Goal: Information Seeking & Learning: Learn about a topic

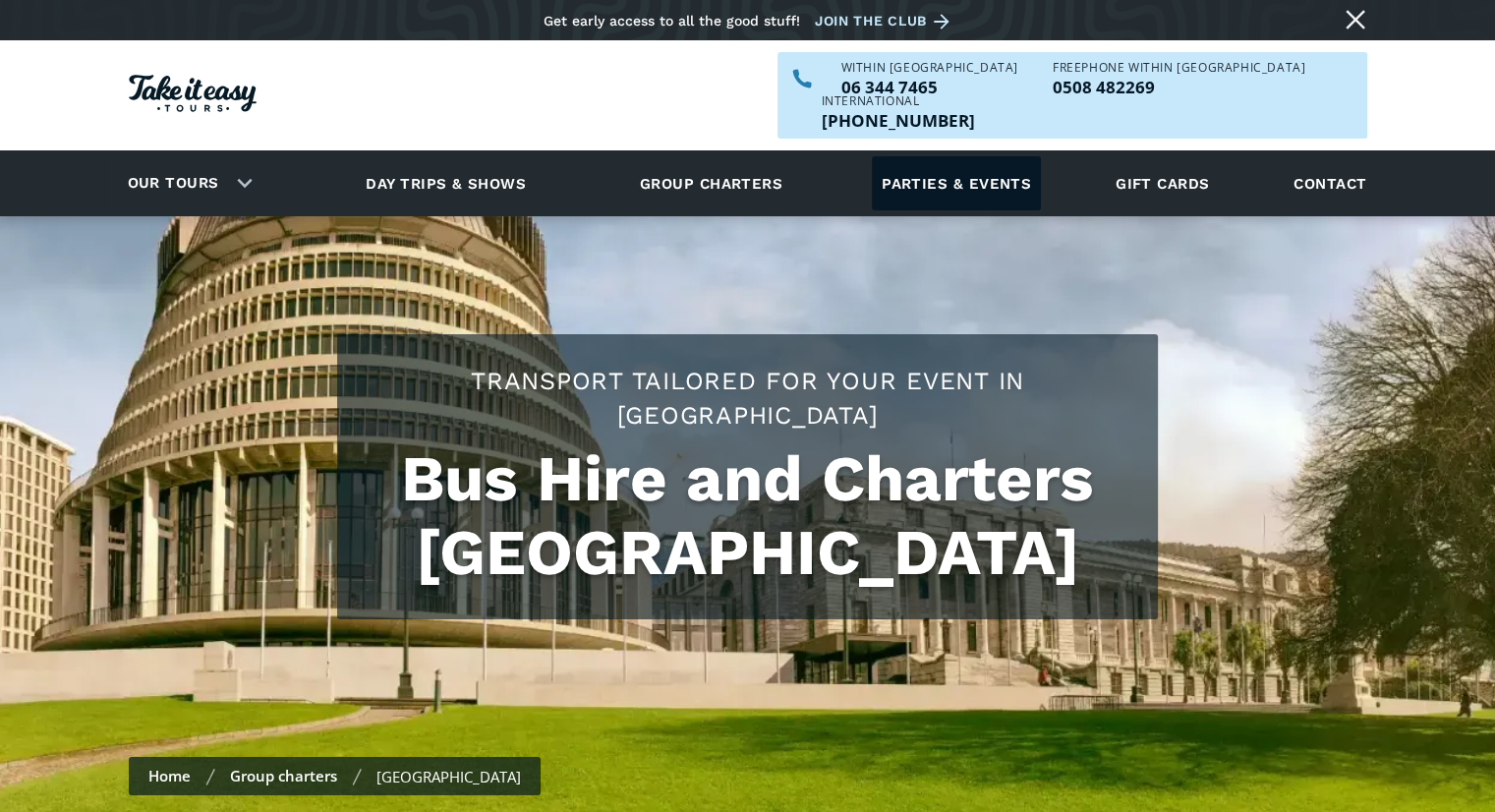
click at [738, 156] on link "Parties & events" at bounding box center [955, 183] width 169 height 54
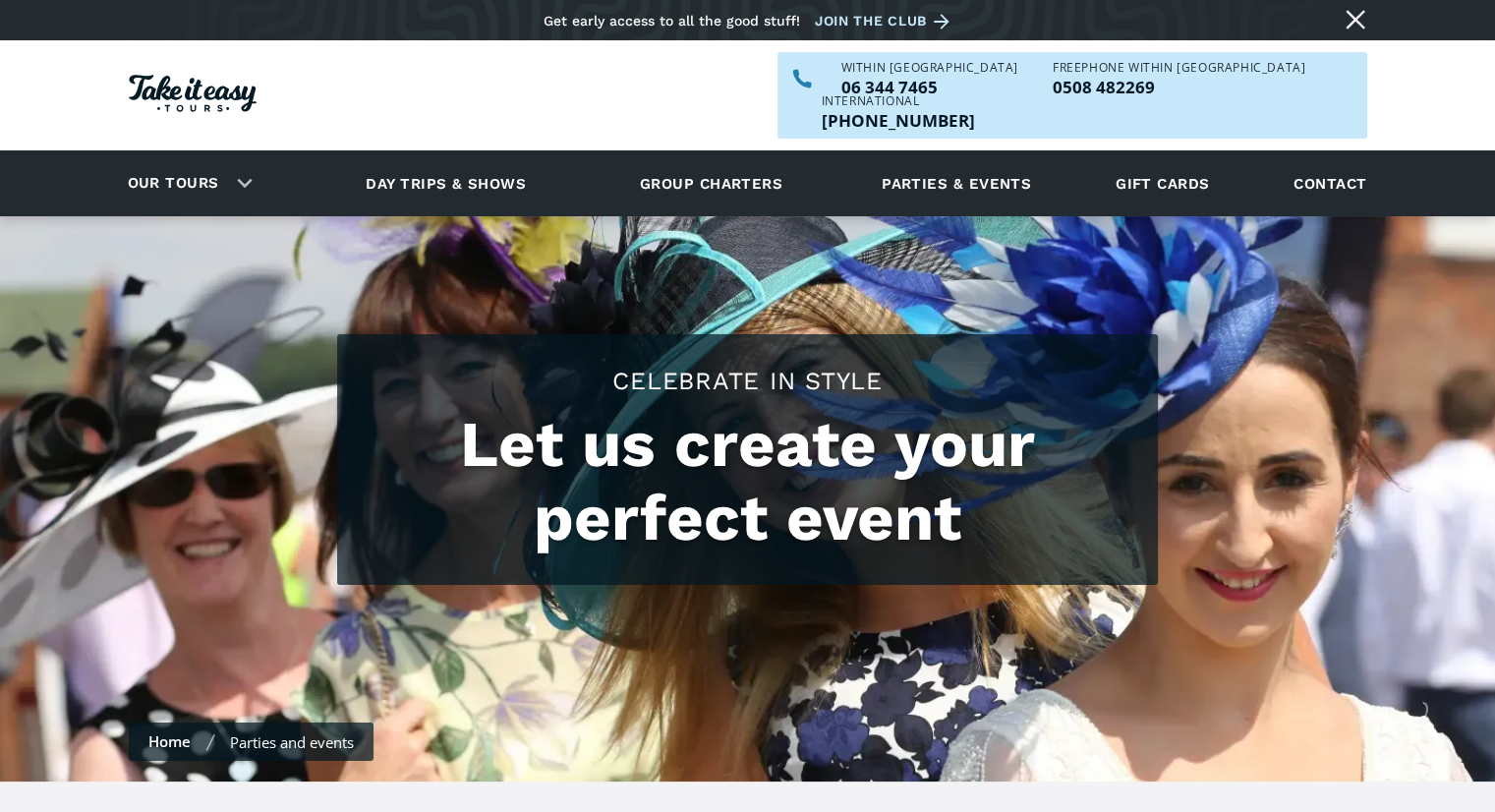
click at [279, 151] on div "Our tours Our tours Explore our tours and book your next adventure now! View al…" at bounding box center [740, 183] width 1273 height 66
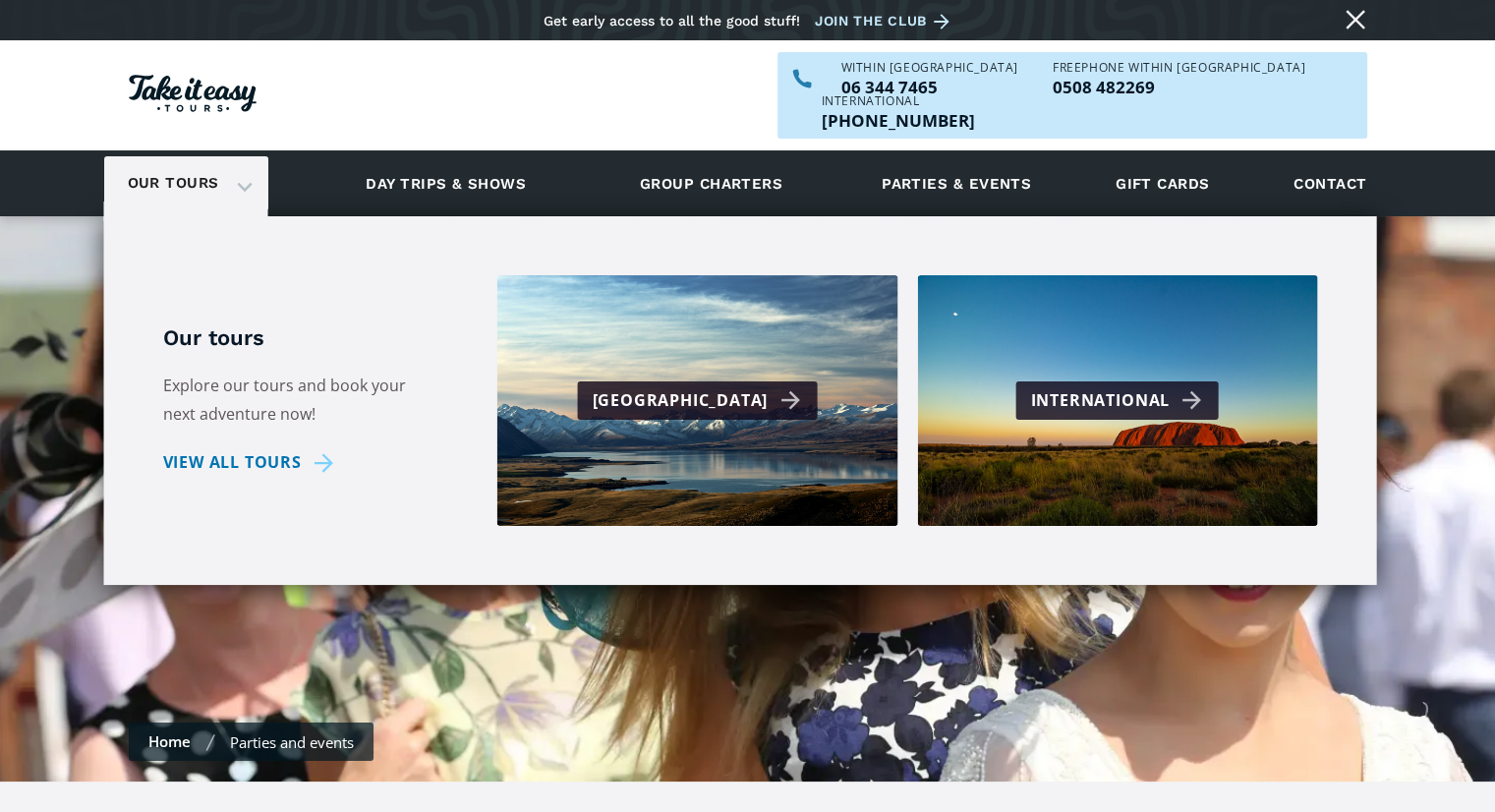
click at [232, 156] on div "Our tours" at bounding box center [186, 183] width 164 height 54
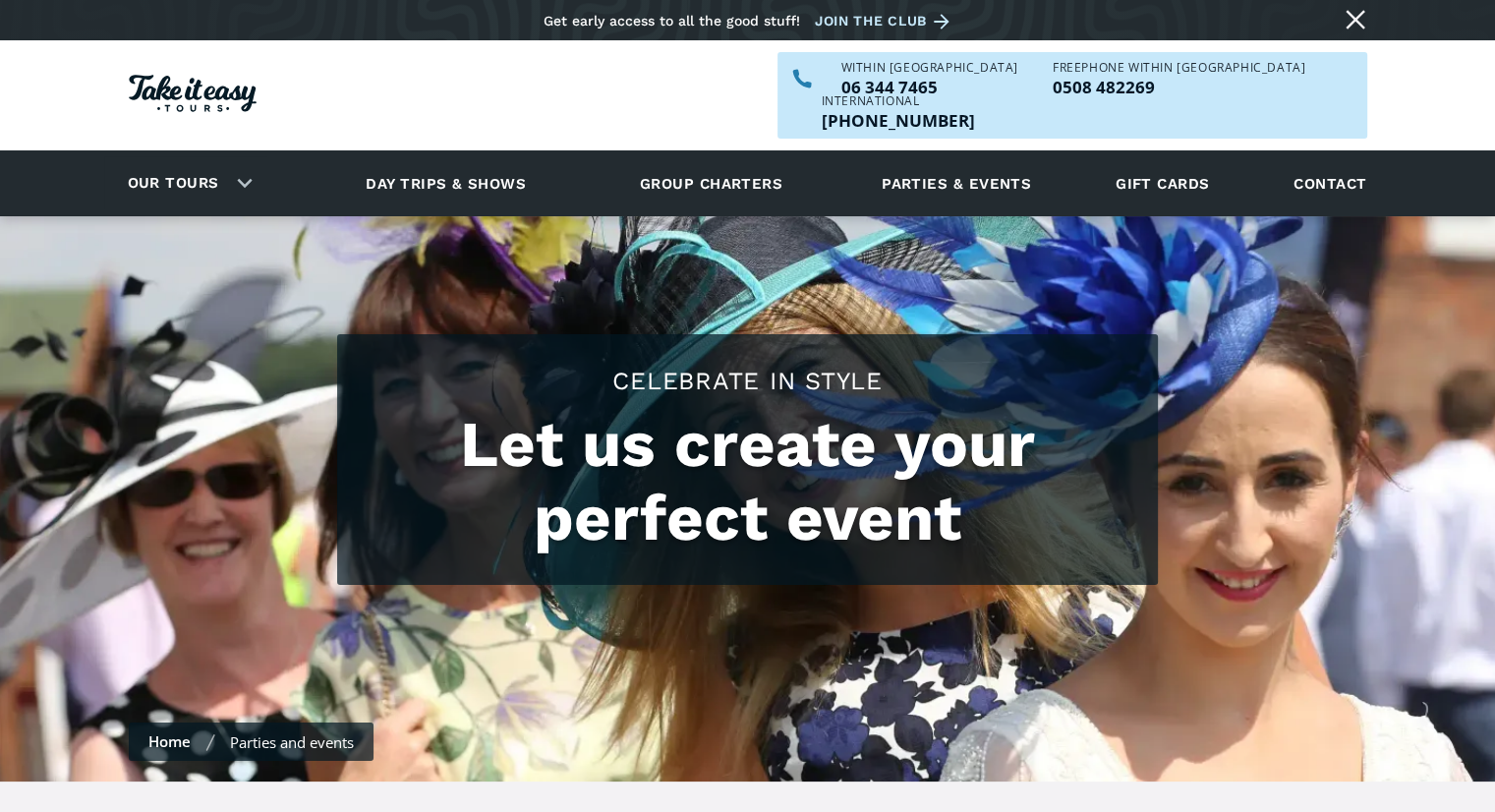
click at [219, 80] on img "Homepage" at bounding box center [192, 94] width 127 height 38
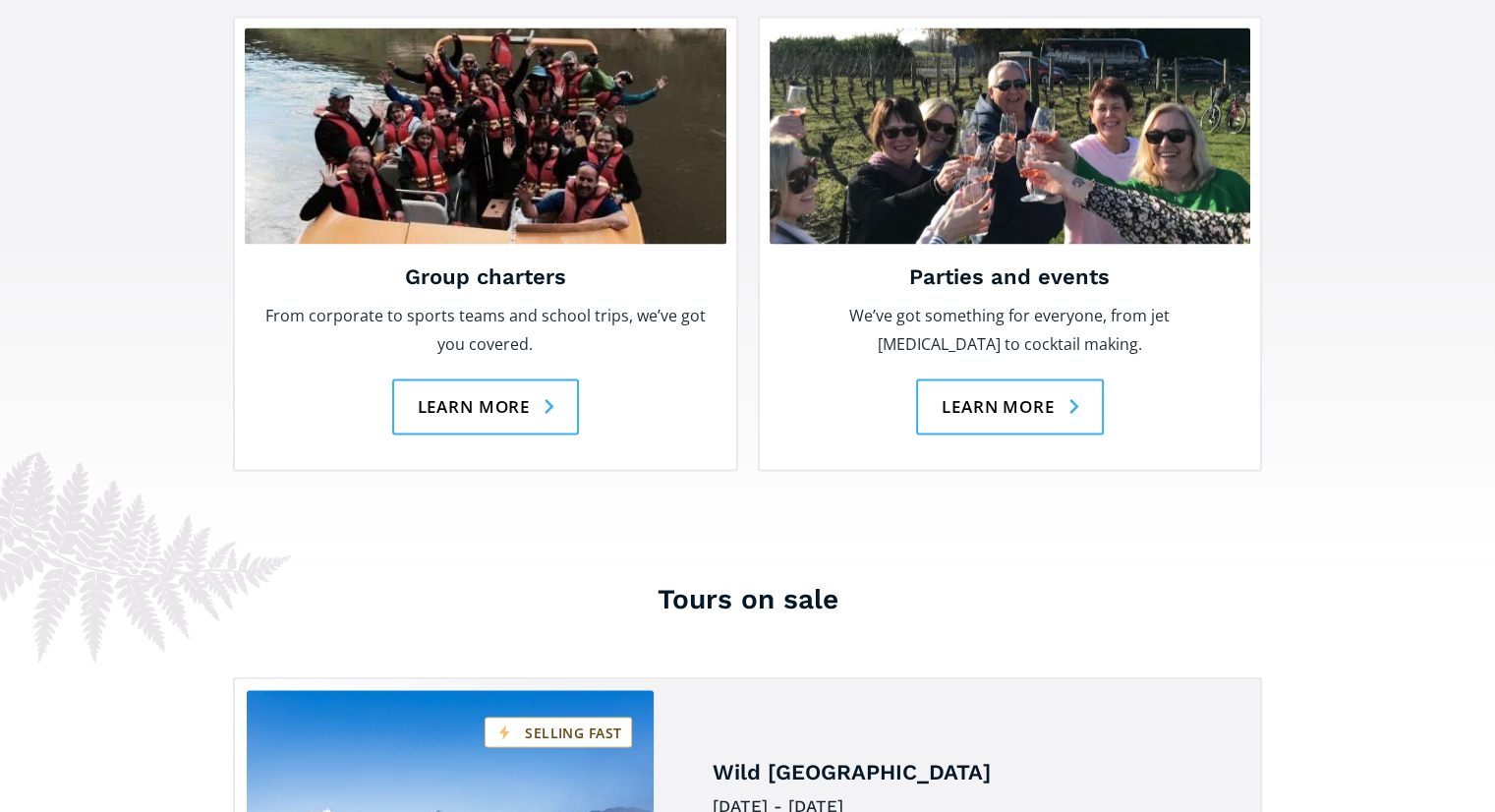
scroll to position [3046, 0]
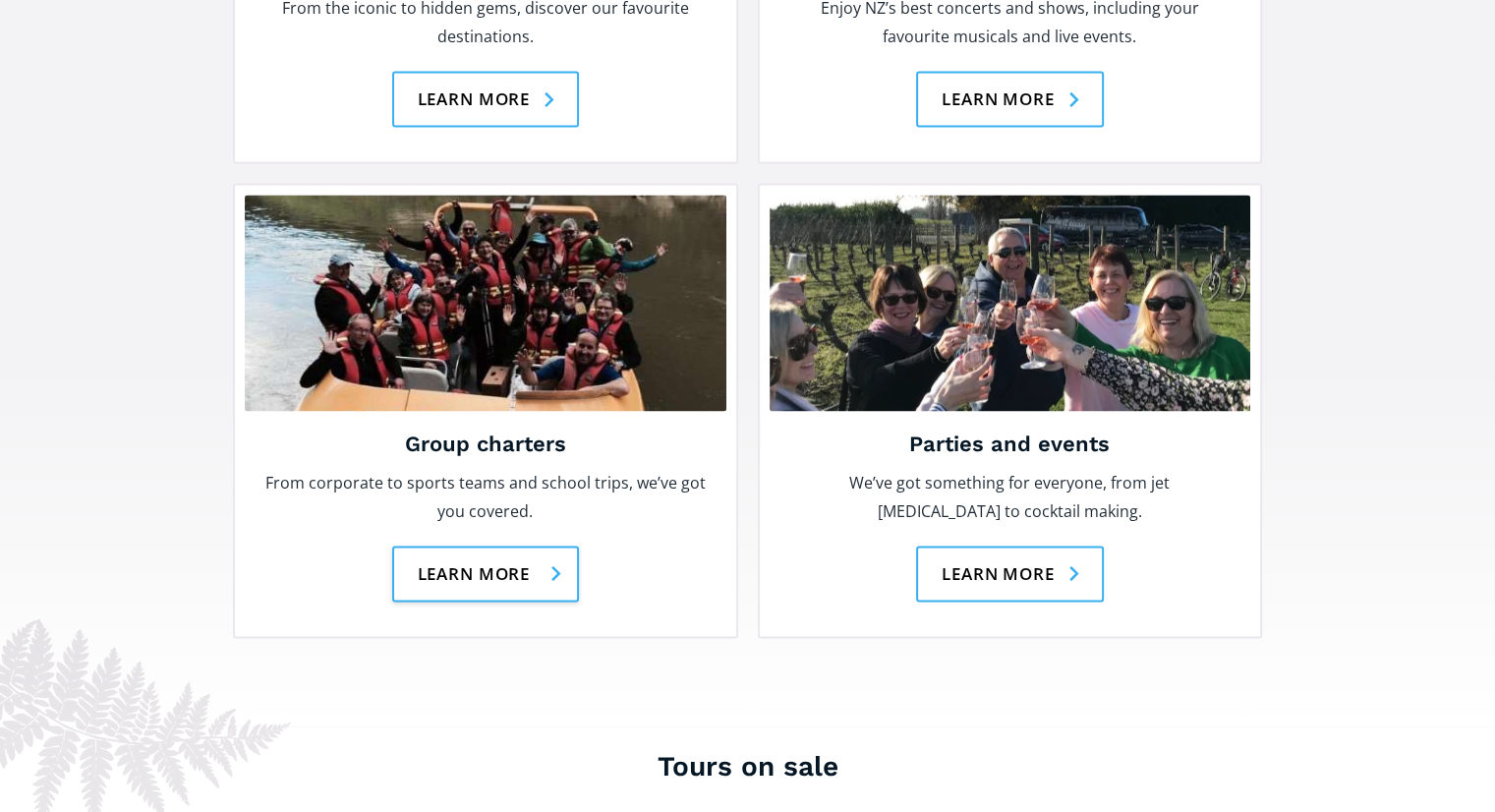
click at [485, 545] on link "Learn more" at bounding box center [486, 573] width 188 height 56
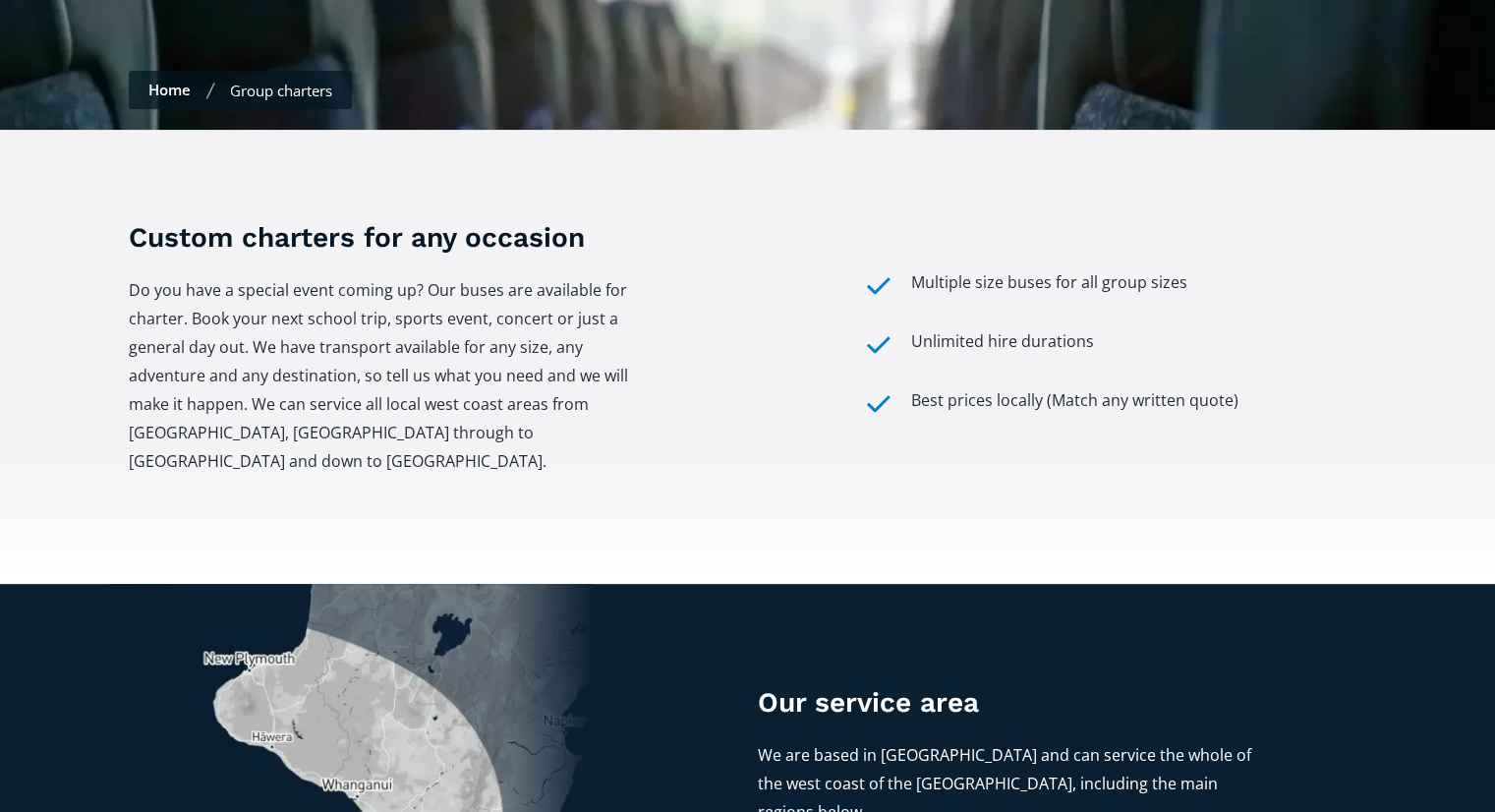
scroll to position [590, 0]
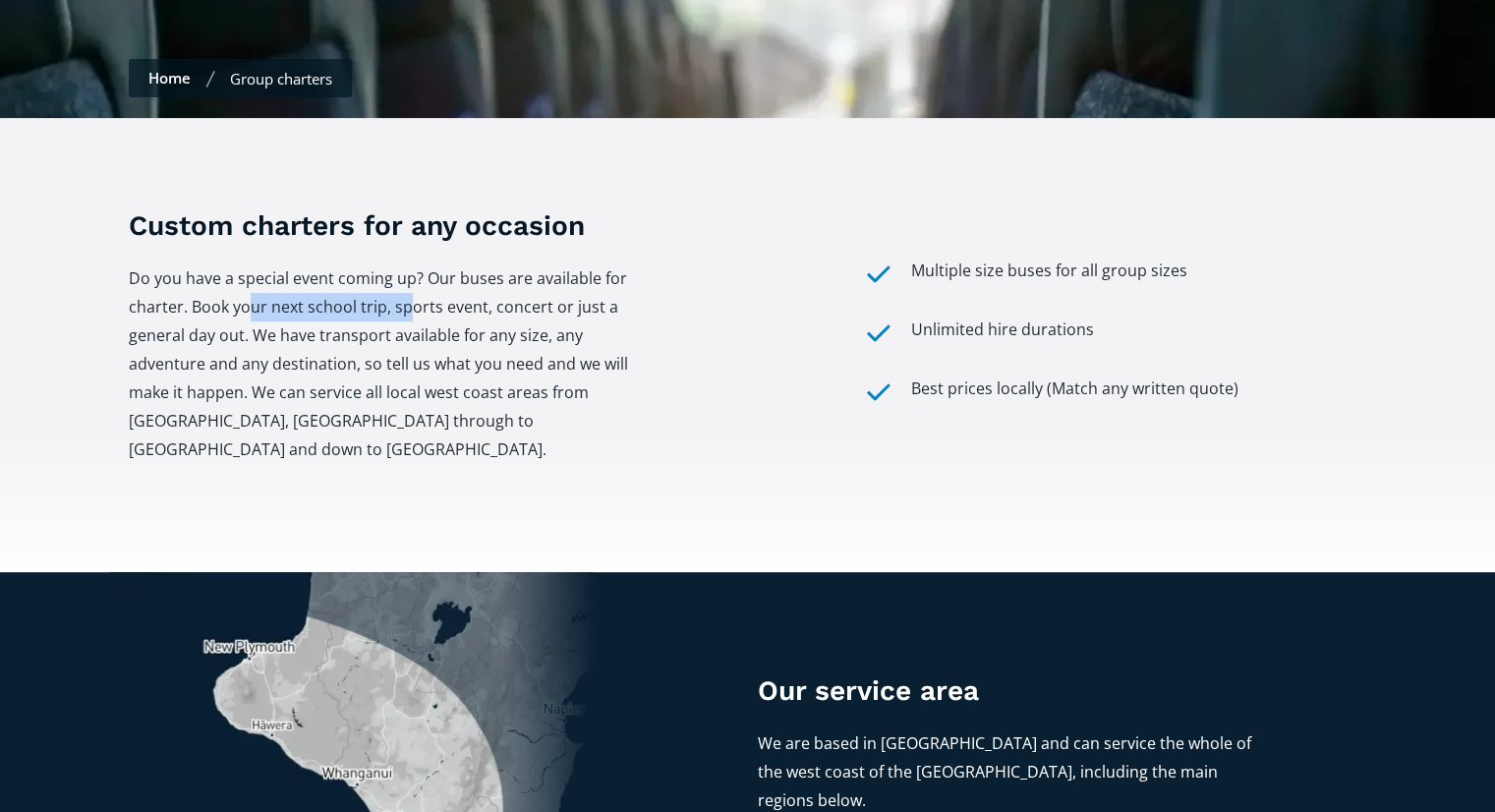
drag, startPoint x: 256, startPoint y: 276, endPoint x: 415, endPoint y: 263, distance: 159.5
click at [415, 265] on p "Do you have a special event coming up? Our buses are available for charter. Boo…" at bounding box center [380, 365] width 504 height 200
drag, startPoint x: 323, startPoint y: 290, endPoint x: 537, endPoint y: 299, distance: 214.2
click at [537, 299] on p "Do you have a special event coming up? Our buses are available for charter. Boo…" at bounding box center [380, 365] width 504 height 200
drag, startPoint x: 157, startPoint y: 334, endPoint x: 339, endPoint y: 326, distance: 182.2
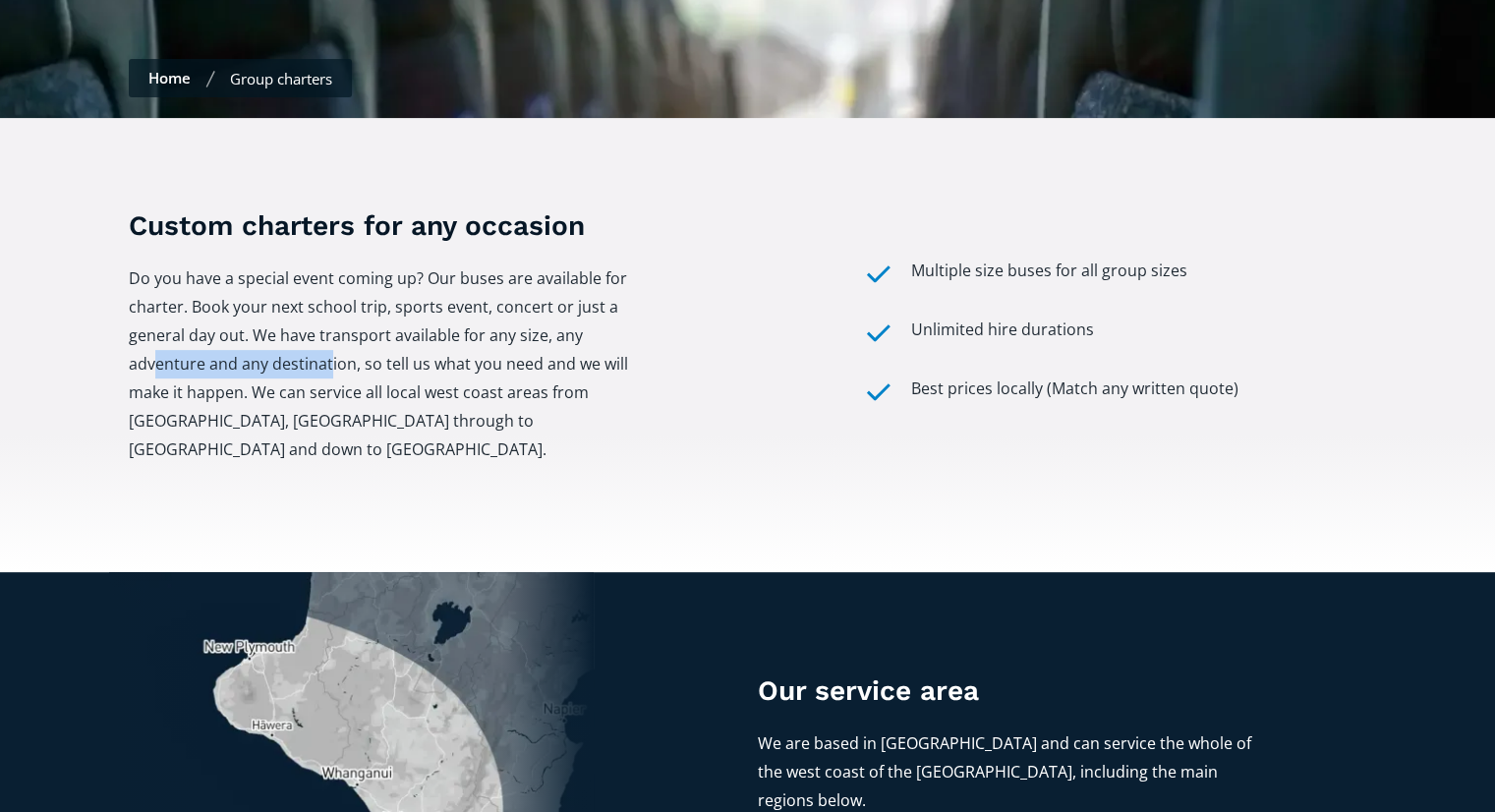
click at [338, 326] on p "Do you have a special event coming up? Our buses are available for charter. Boo…" at bounding box center [380, 365] width 504 height 200
drag, startPoint x: 402, startPoint y: 329, endPoint x: 569, endPoint y: 337, distance: 167.2
click at [550, 337] on p "Do you have a special event coming up? Our buses are available for charter. Boo…" at bounding box center [380, 365] width 504 height 200
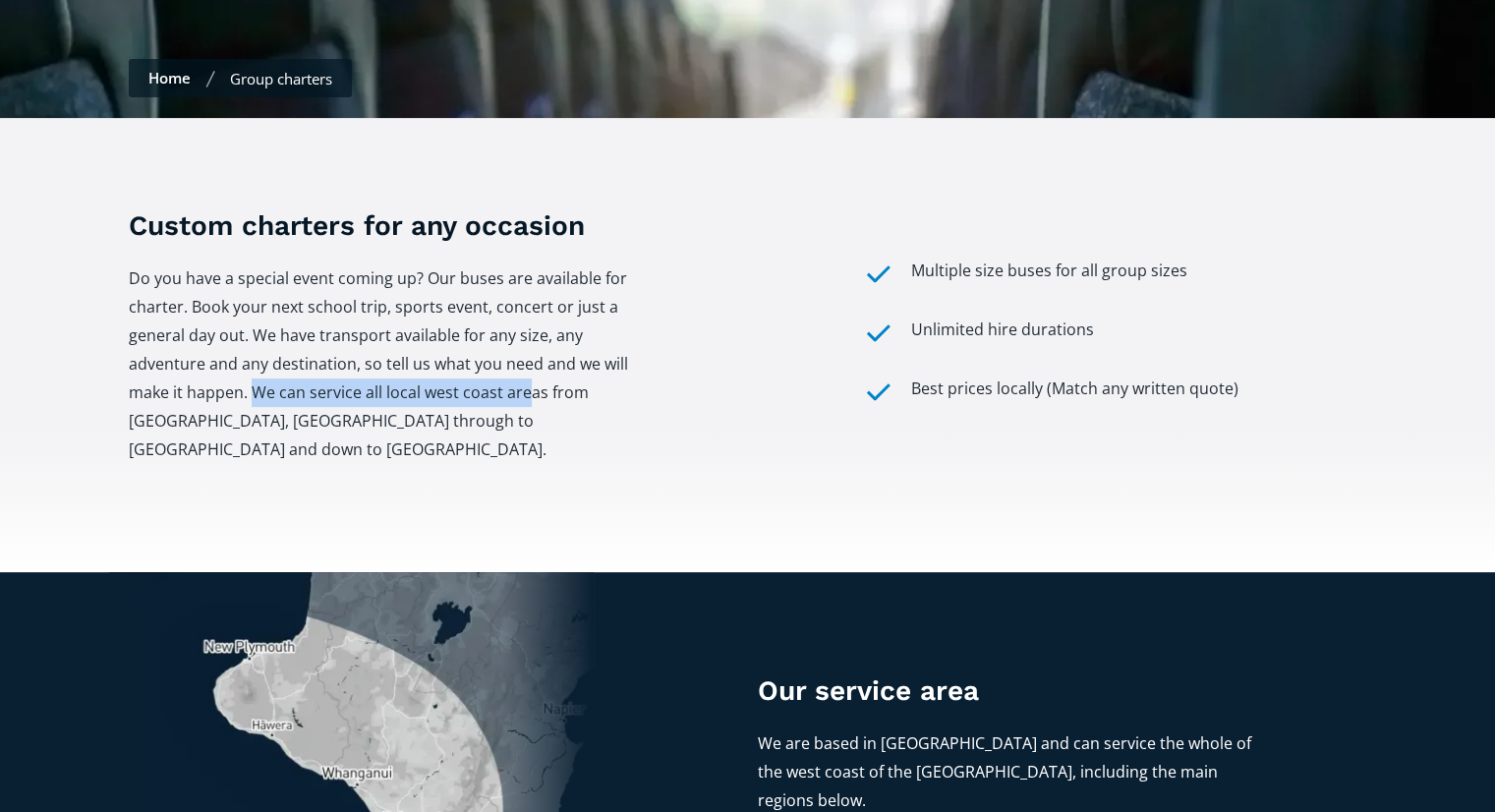
drag, startPoint x: 282, startPoint y: 356, endPoint x: 541, endPoint y: 363, distance: 259.1
click at [535, 363] on p "Do you have a special event coming up? Our buses are available for charter. Boo…" at bounding box center [380, 365] width 504 height 200
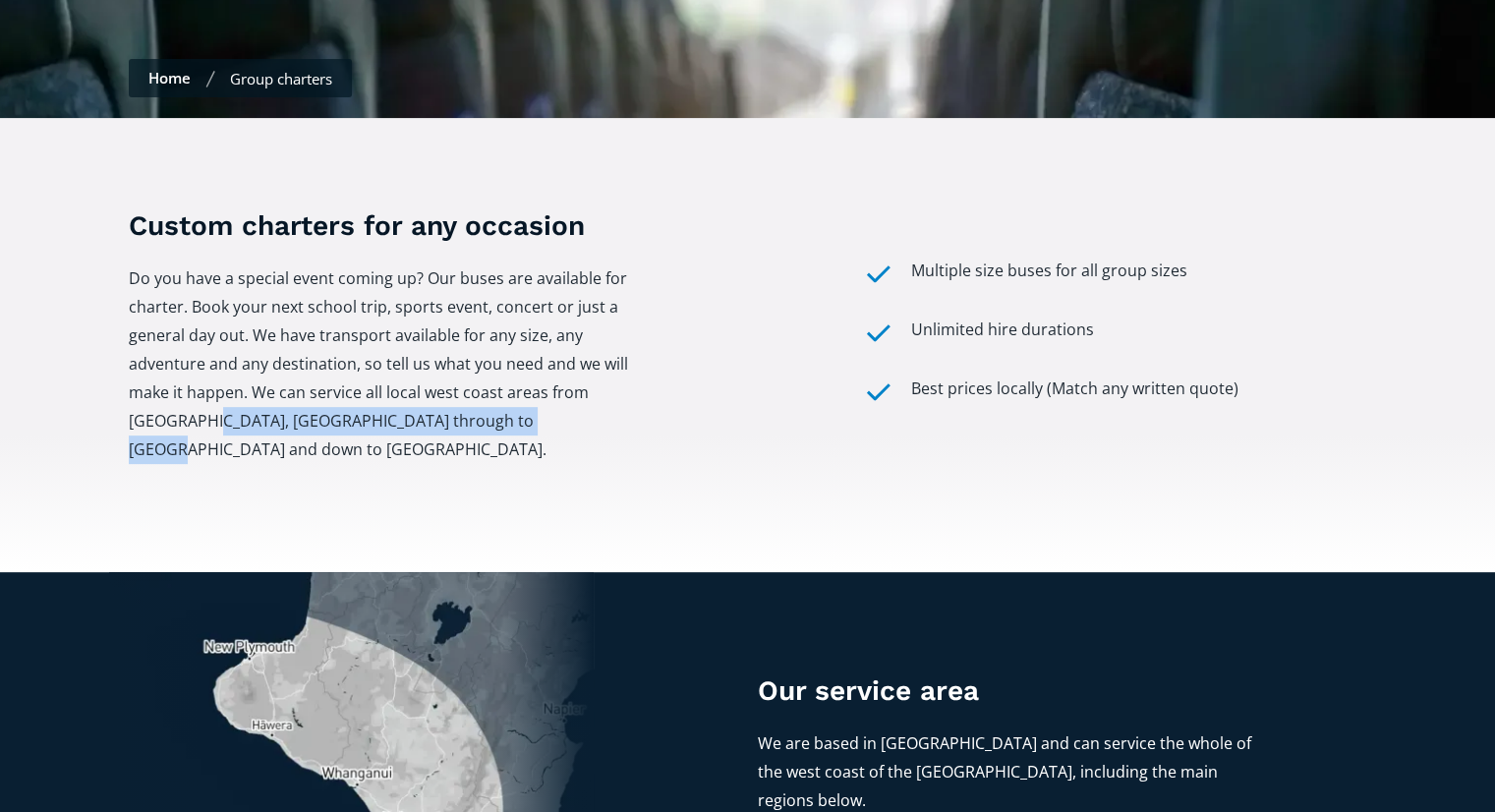
drag, startPoint x: 342, startPoint y: 379, endPoint x: 531, endPoint y: 382, distance: 189.0
click at [531, 382] on p "Do you have a special event coming up? Our buses are available for charter. Boo…" at bounding box center [380, 365] width 504 height 200
click at [554, 382] on p "Do you have a special event coming up? Our buses are available for charter. Boo…" at bounding box center [380, 365] width 504 height 200
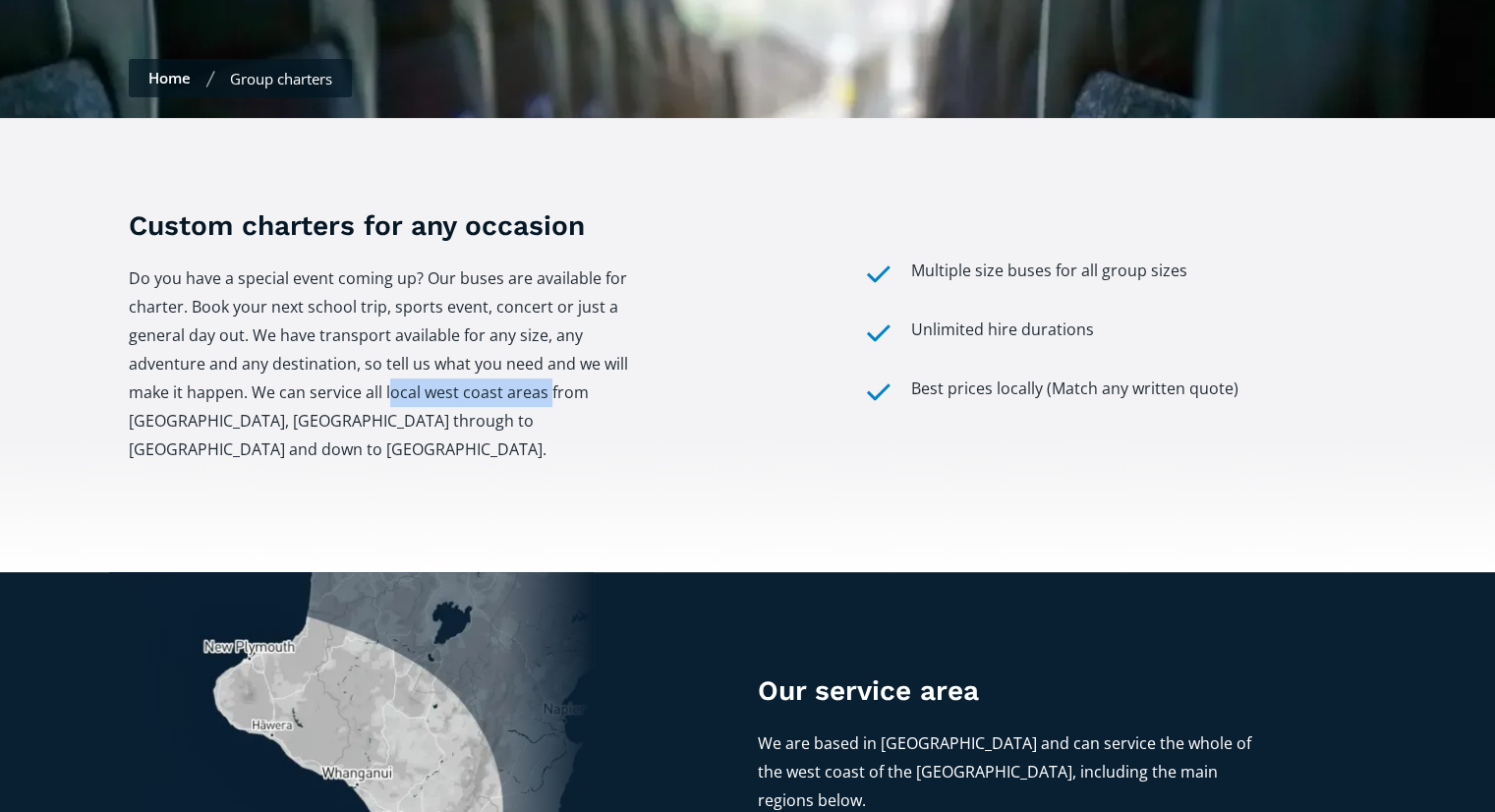
drag, startPoint x: 476, startPoint y: 365, endPoint x: 558, endPoint y: 370, distance: 82.2
click at [553, 370] on p "Do you have a special event coming up? Our buses are available for charter. Boo…" at bounding box center [380, 365] width 504 height 200
click at [559, 371] on p "Do you have a special event coming up? Our buses are available for charter. Boo…" at bounding box center [380, 365] width 504 height 200
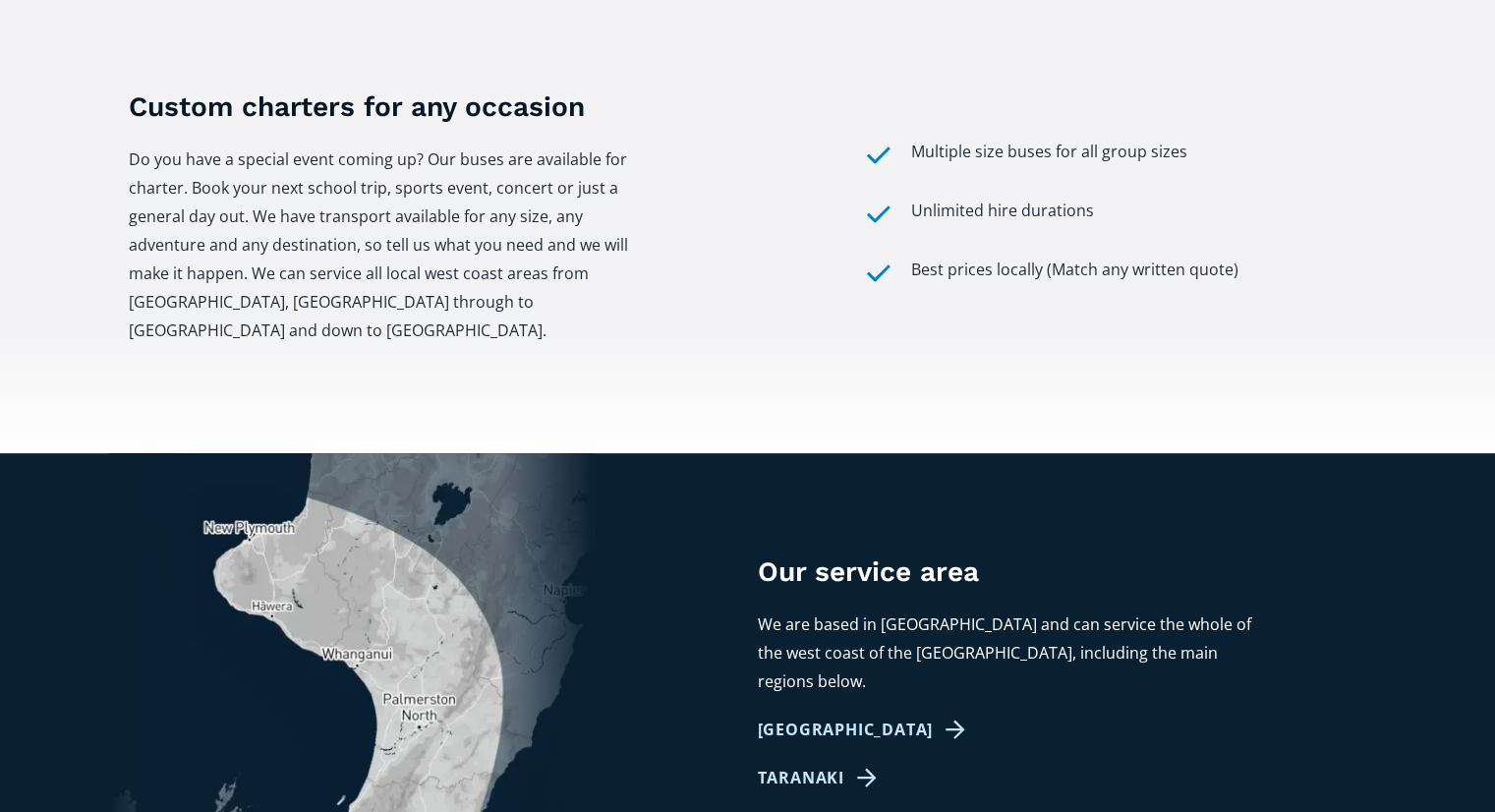
scroll to position [786, 0]
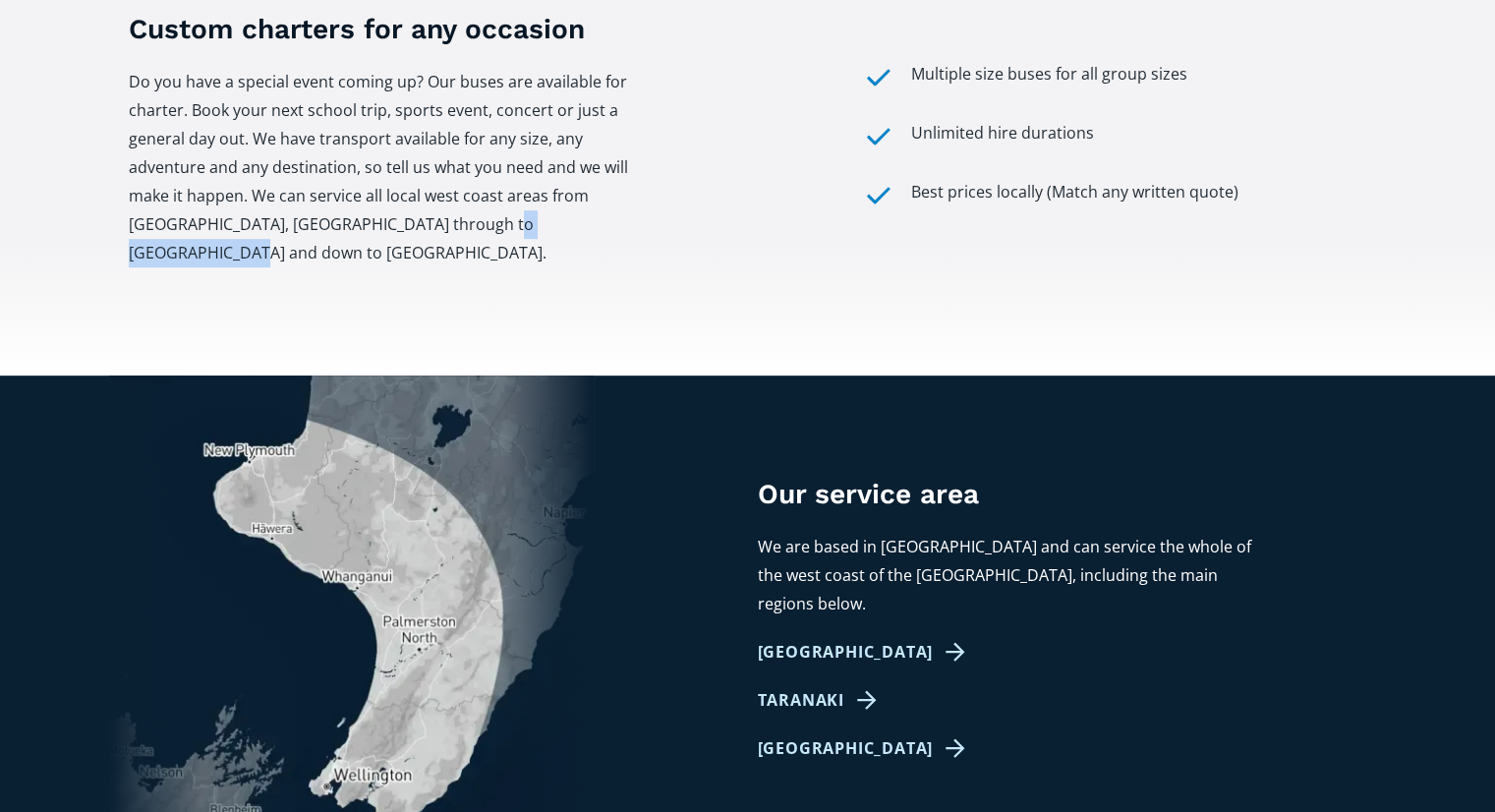
drag, startPoint x: 474, startPoint y: 188, endPoint x: 613, endPoint y: 186, distance: 139.0
click at [603, 186] on p "Do you have a special event coming up? Our buses are available for charter. Boo…" at bounding box center [380, 168] width 504 height 200
click at [240, 214] on p "Do you have a special event coming up? Our buses are available for charter. Boo…" at bounding box center [380, 168] width 504 height 200
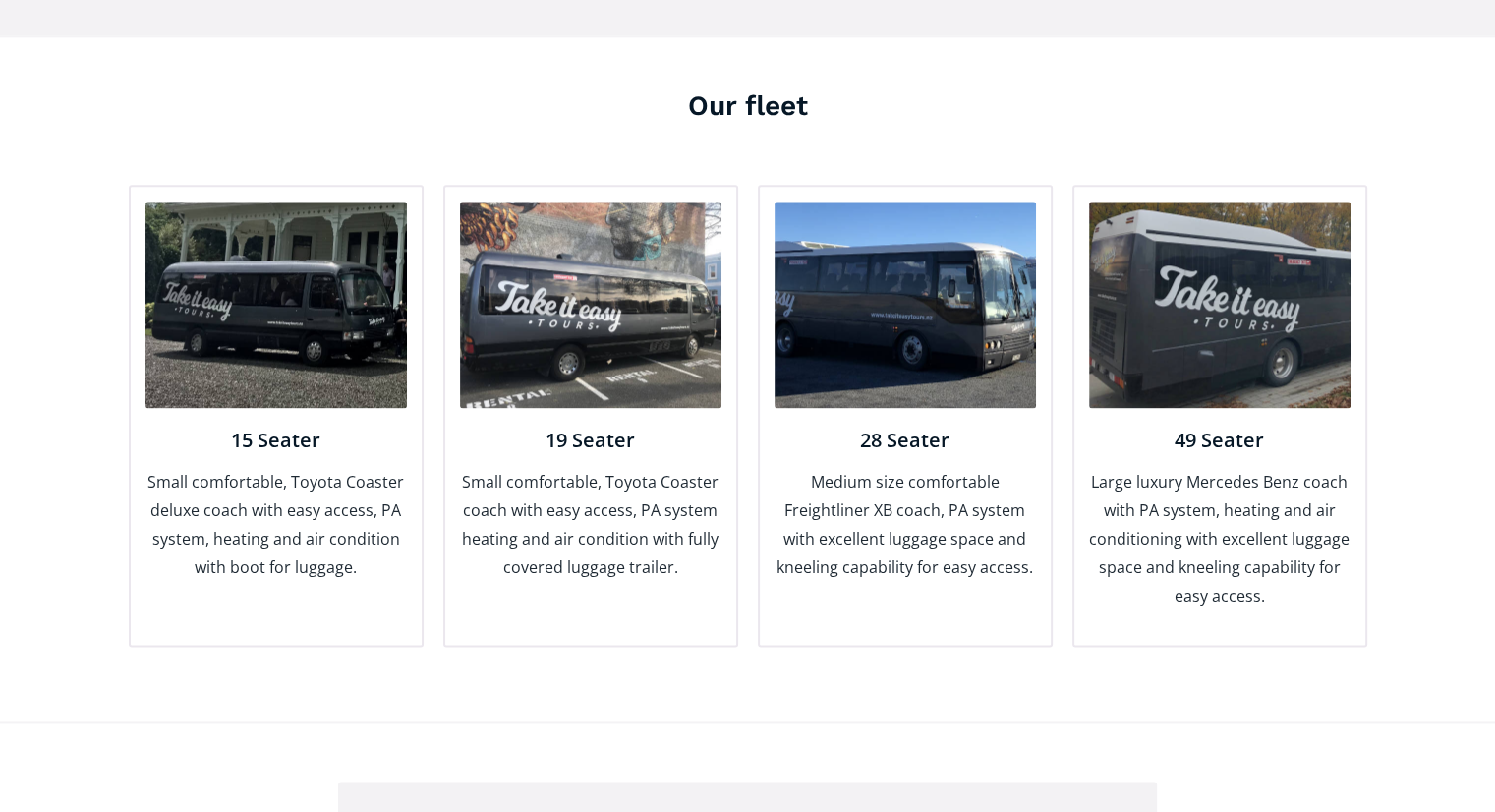
scroll to position [2457, 0]
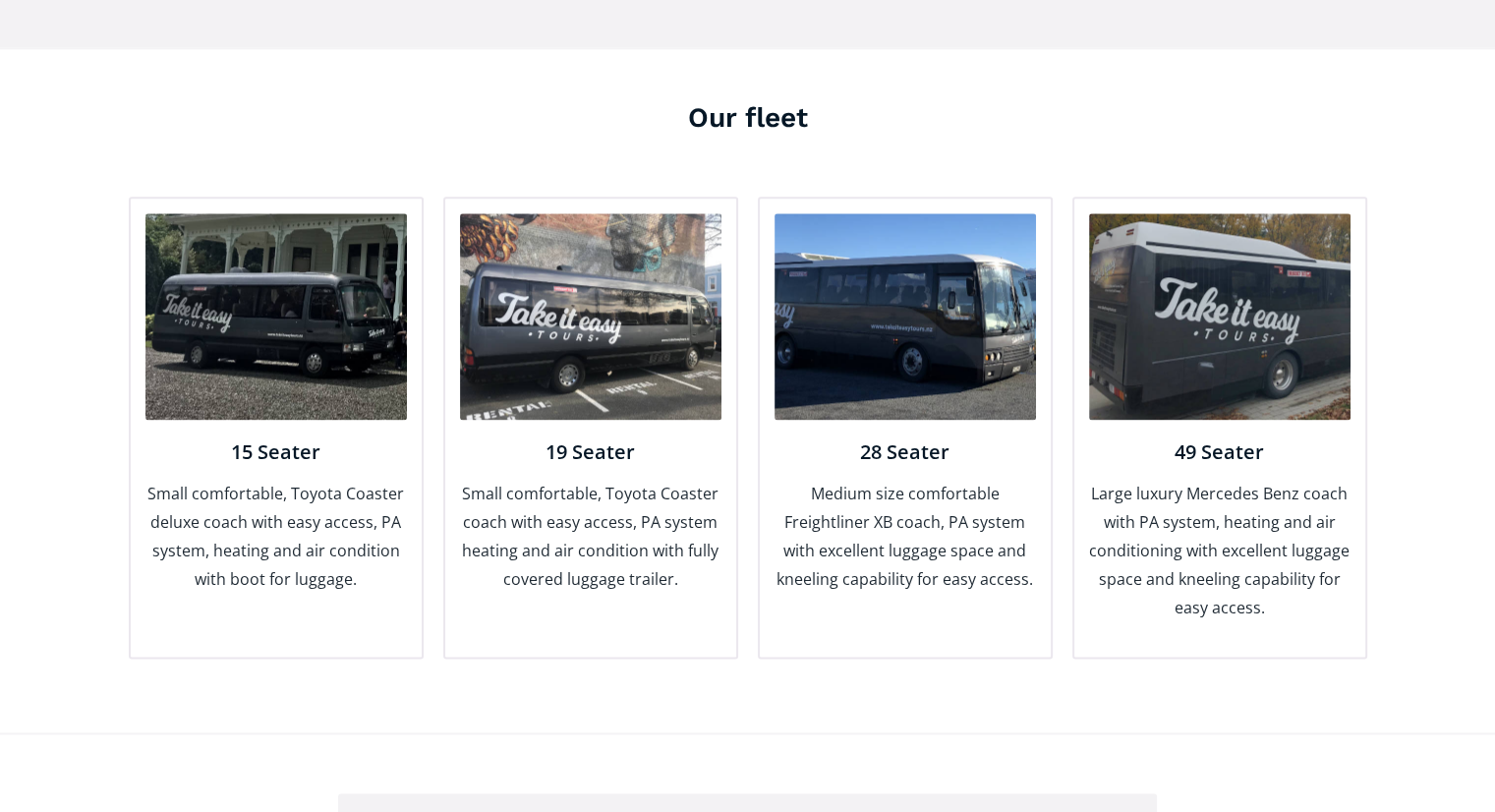
click at [1009, 107] on div "Our fleet 15 Seater Small comfortable, Toyota Coaster deluxe coach with easy ac…" at bounding box center [748, 387] width 1239 height 579
click at [1228, 353] on img at bounding box center [1219, 316] width 262 height 206
click at [1219, 480] on p "Large luxury Mercedes Benz coach with PA system, heating and air conditioning w…" at bounding box center [1219, 551] width 262 height 142
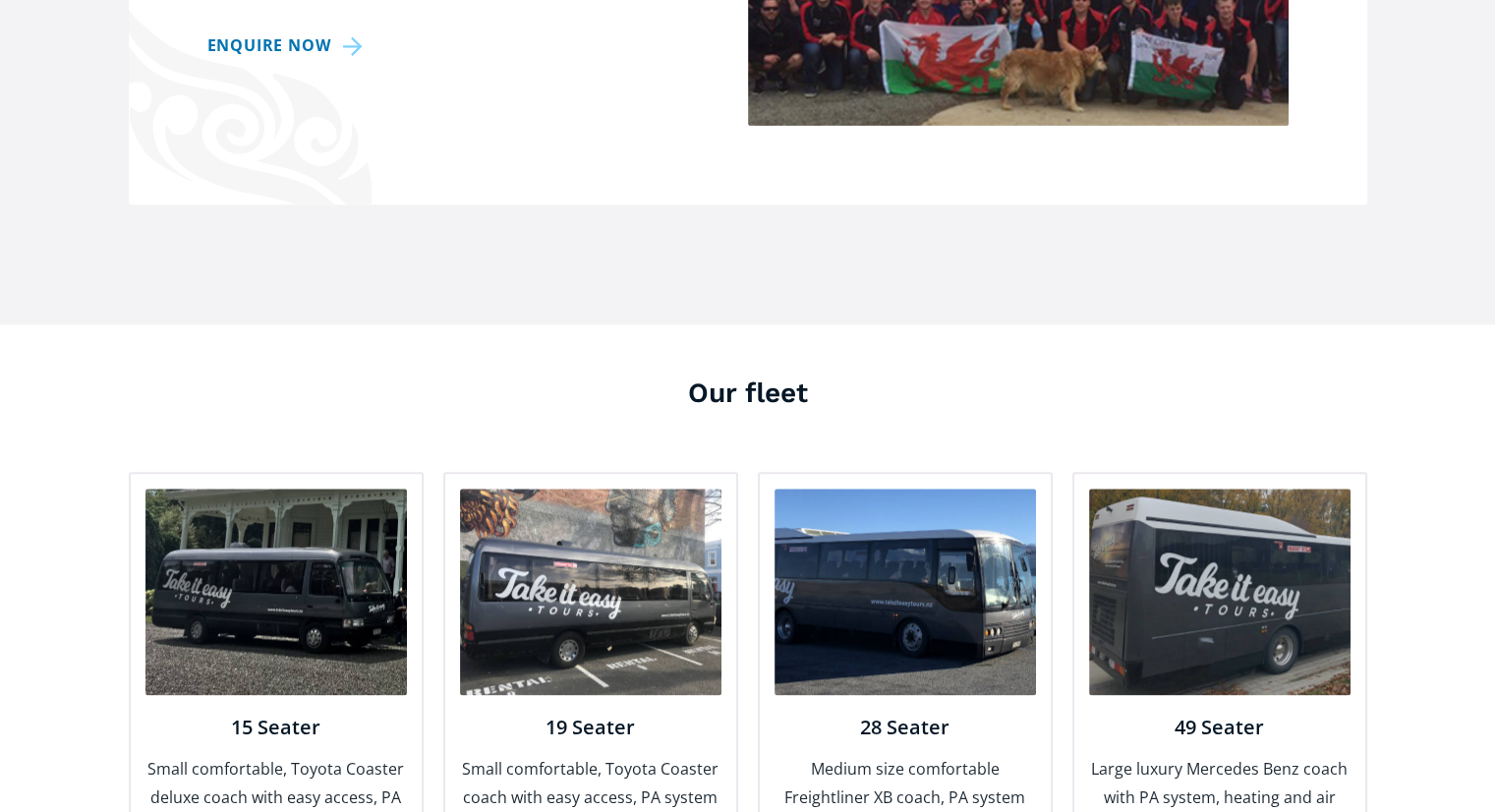
scroll to position [2162, 0]
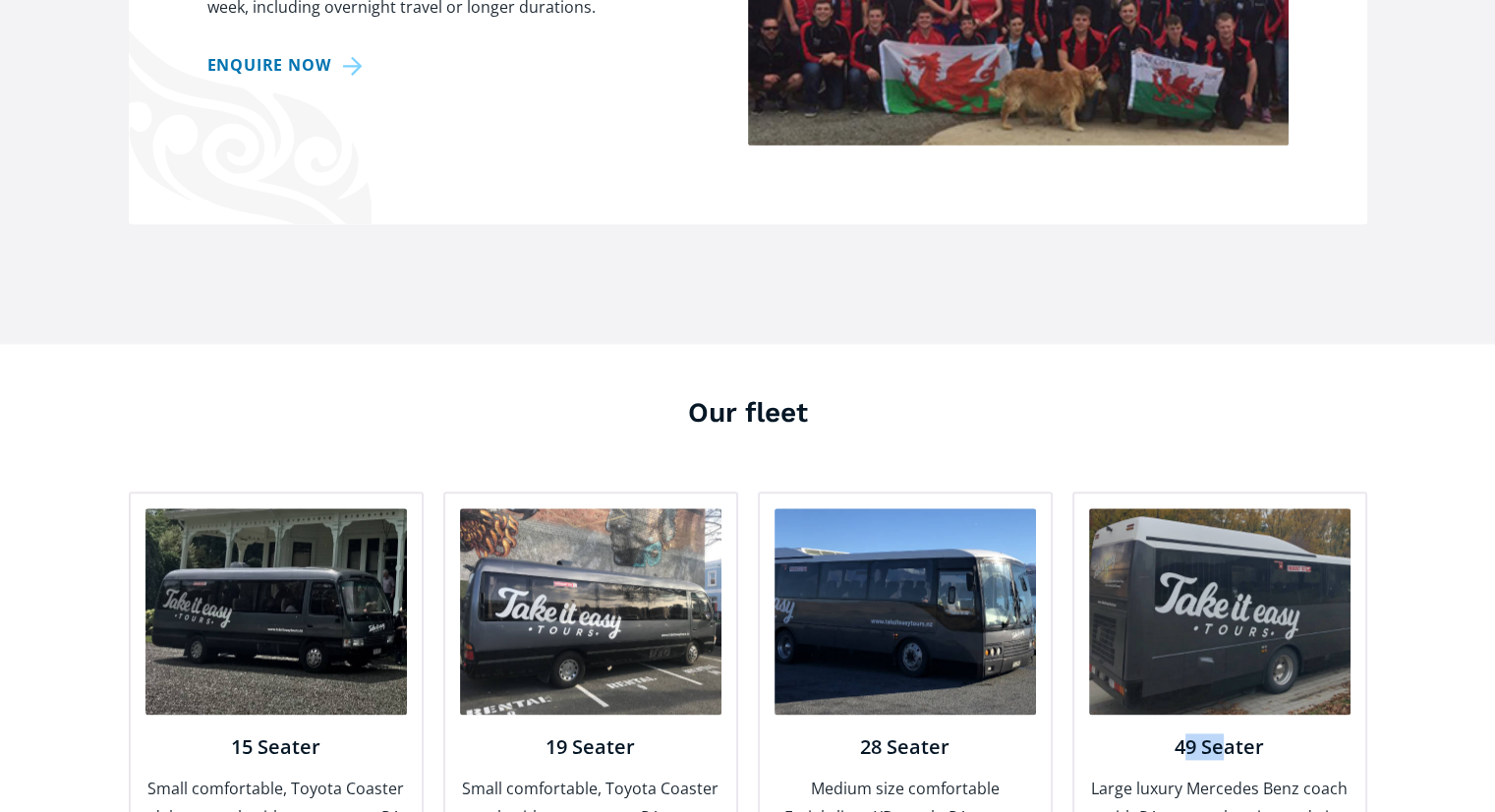
drag, startPoint x: 1225, startPoint y: 714, endPoint x: 1184, endPoint y: 722, distance: 41.8
click at [1184, 734] on h4 "49 Seater" at bounding box center [1219, 747] width 262 height 26
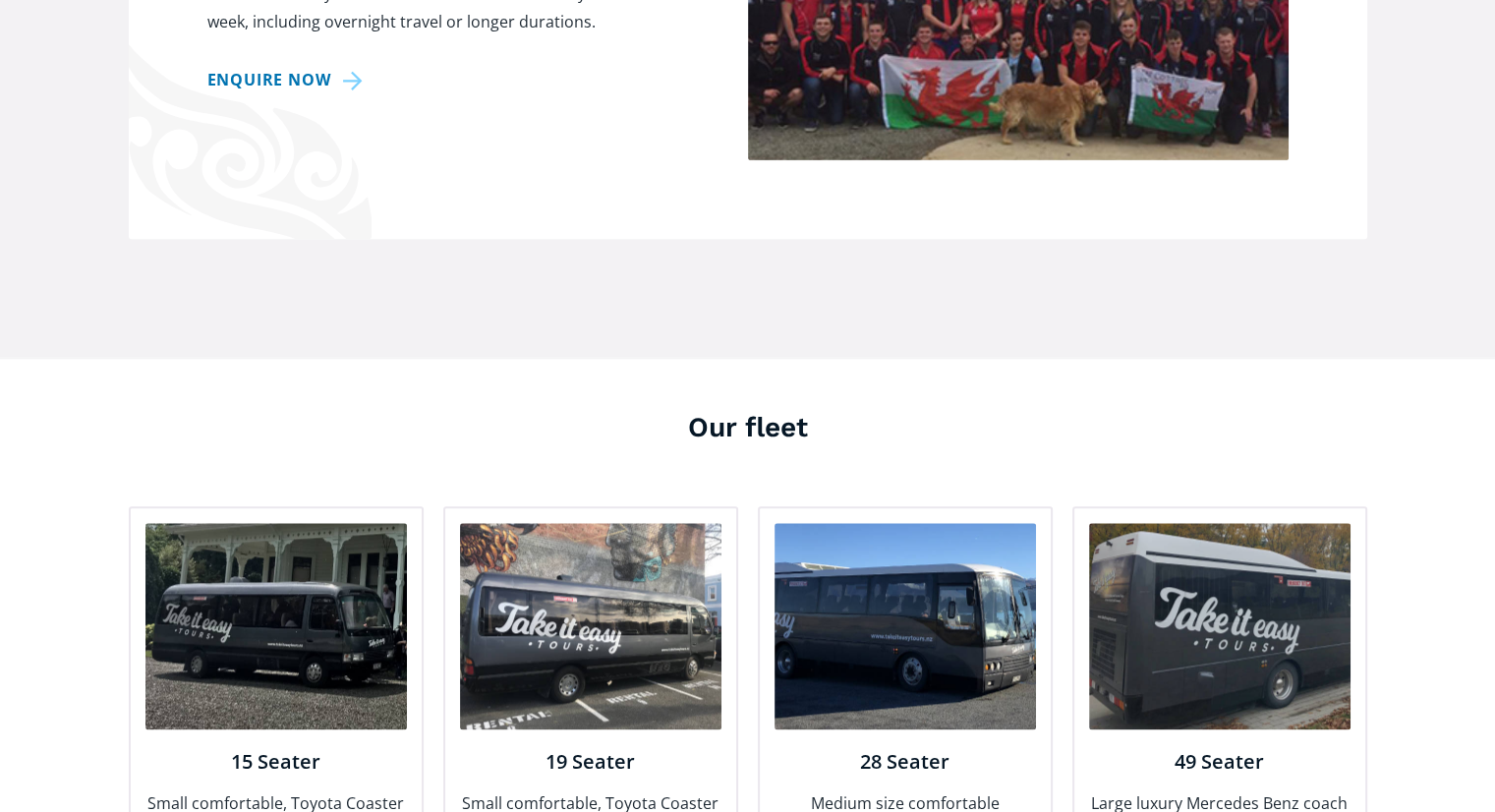
scroll to position [2260, 0]
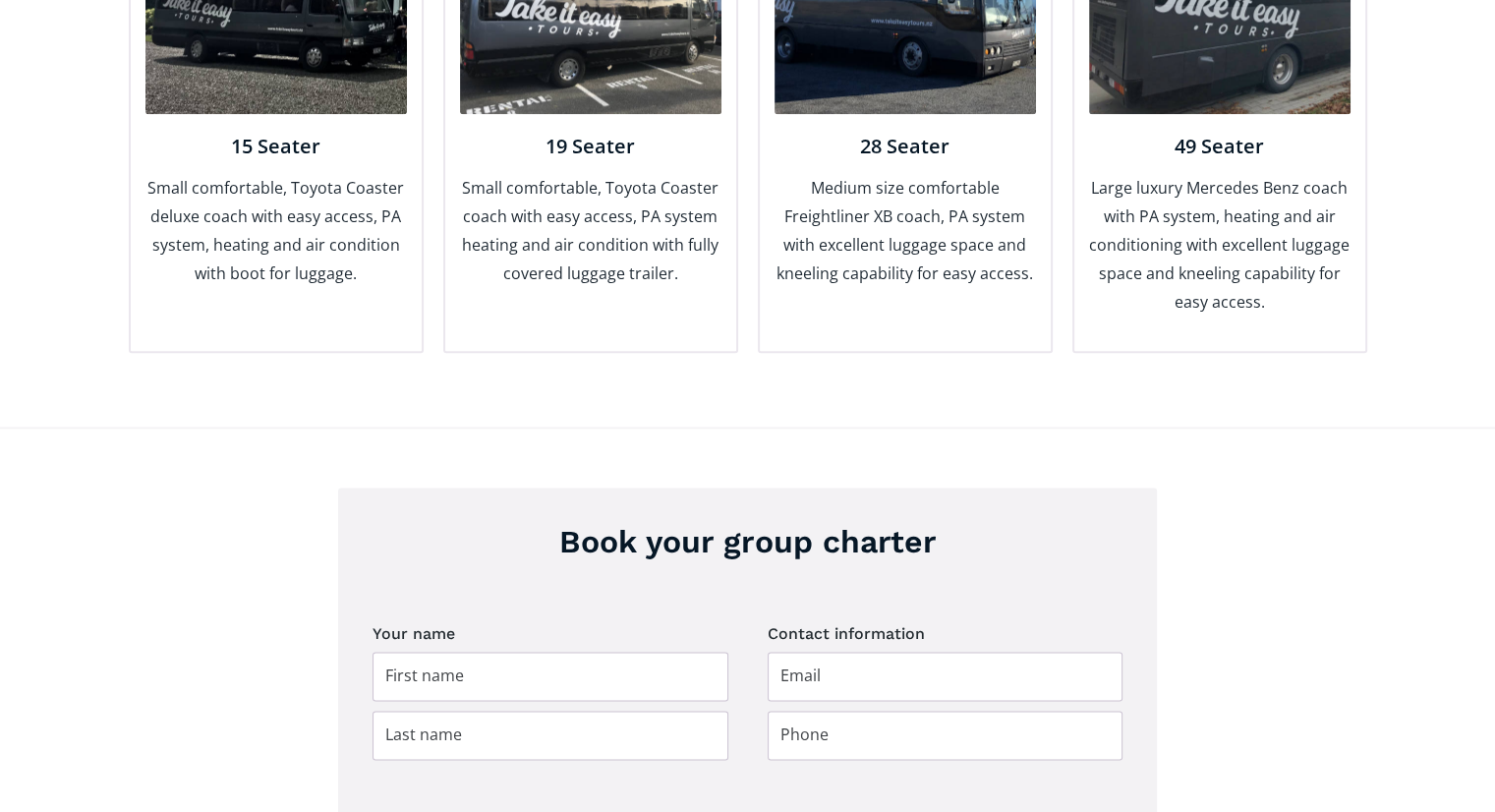
scroll to position [2359, 0]
